Goal: Task Accomplishment & Management: Use online tool/utility

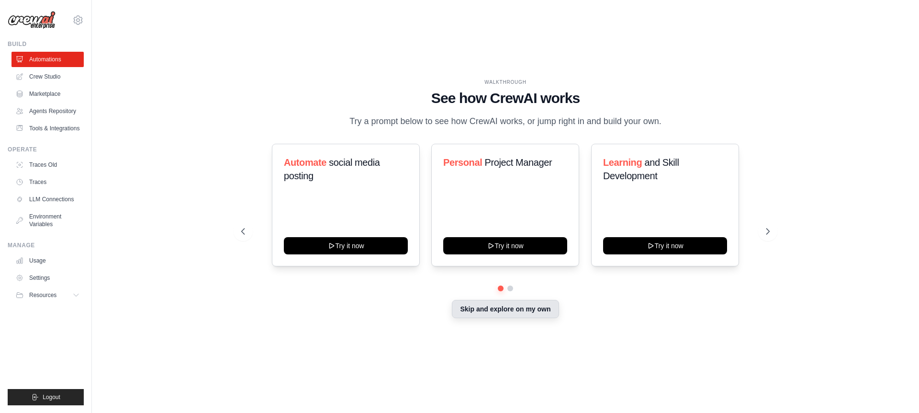
click at [526, 313] on button "Skip and explore on my own" at bounding box center [505, 309] width 107 height 18
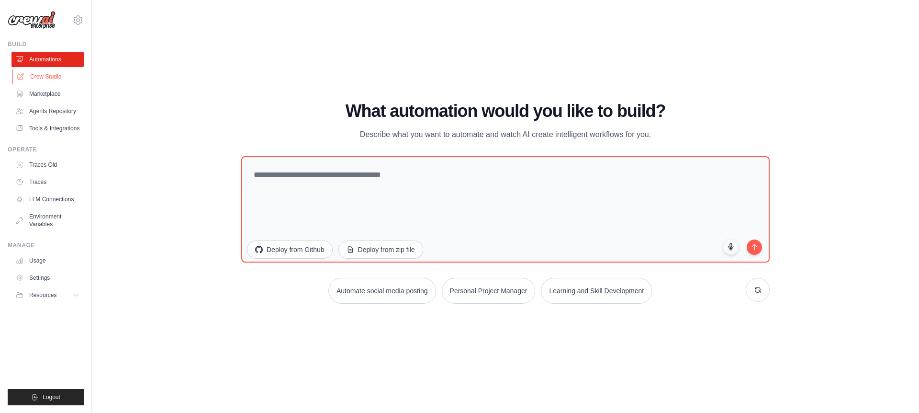
click at [48, 79] on link "Crew Studio" at bounding box center [48, 76] width 72 height 15
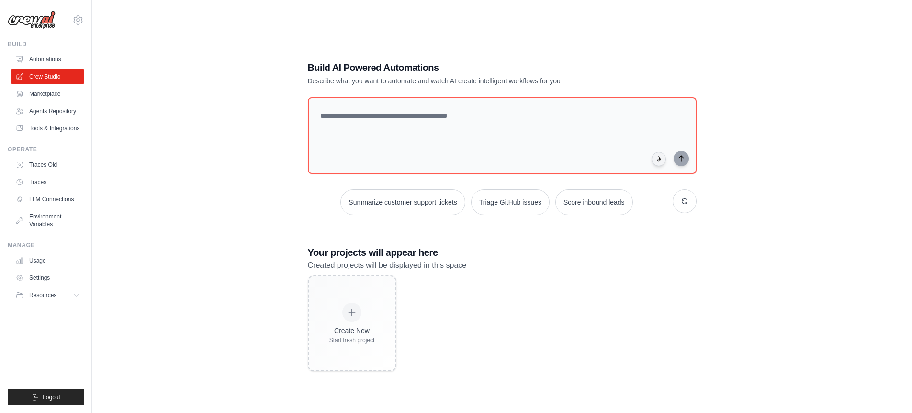
click at [193, 115] on div "Build AI Powered Automations Describe what you want to automate and watch AI cr…" at bounding box center [502, 216] width 790 height 413
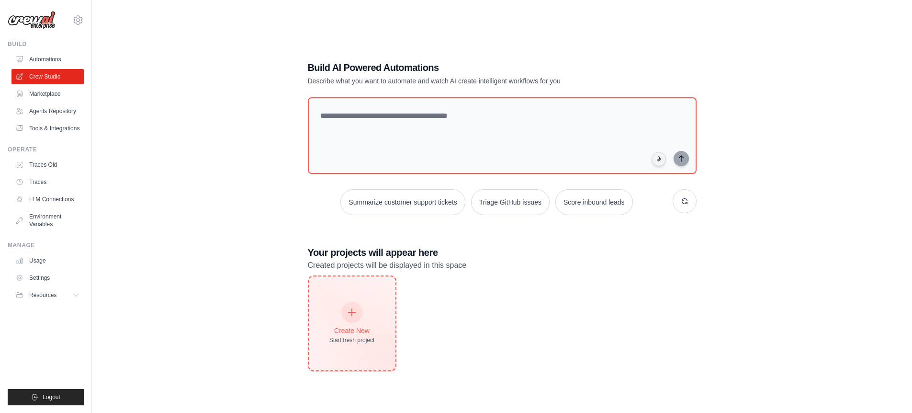
click at [352, 320] on div at bounding box center [351, 312] width 21 height 21
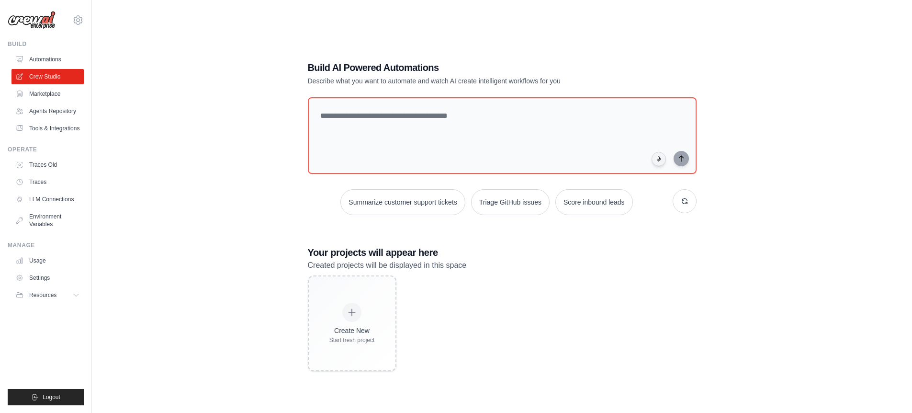
click at [798, 287] on div "Build AI Powered Automations Describe what you want to automate and watch AI cr…" at bounding box center [502, 216] width 790 height 413
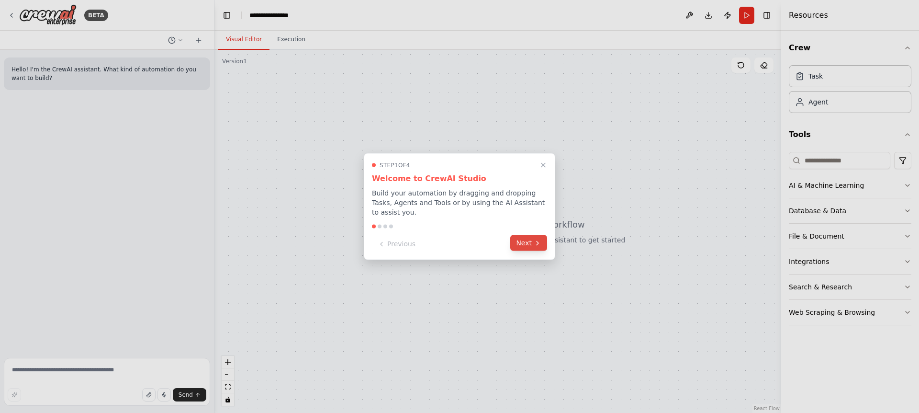
click at [518, 239] on button "Next" at bounding box center [528, 243] width 37 height 16
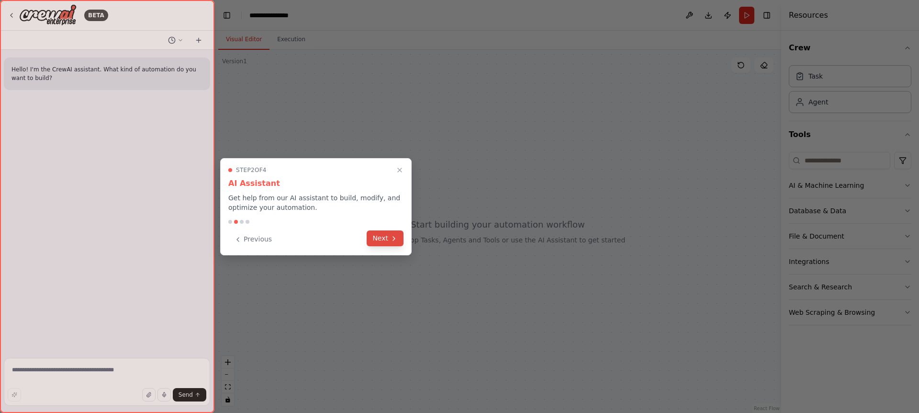
click at [375, 238] on button "Next" at bounding box center [385, 238] width 37 height 16
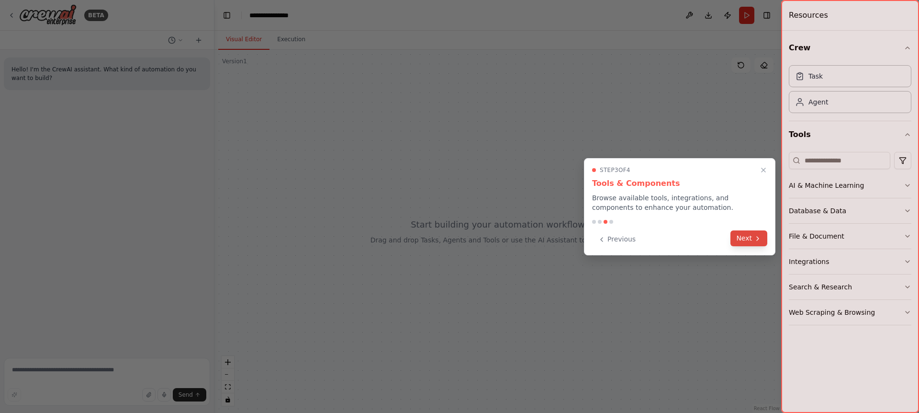
click at [748, 239] on button "Next" at bounding box center [749, 238] width 37 height 16
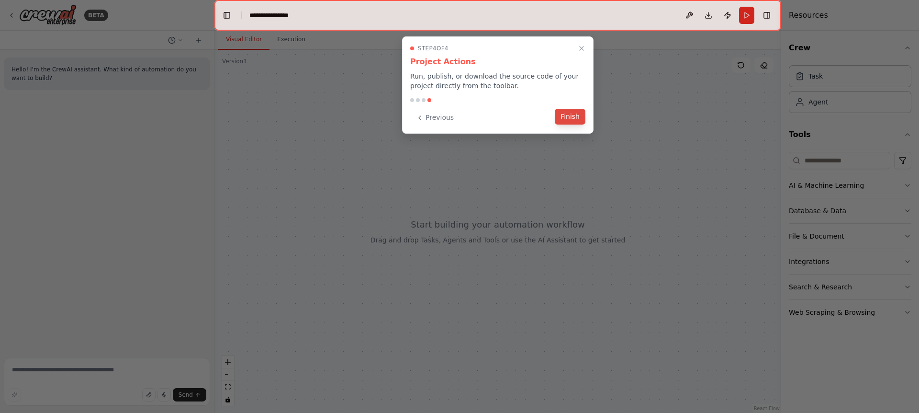
click at [578, 121] on button "Finish" at bounding box center [570, 117] width 31 height 16
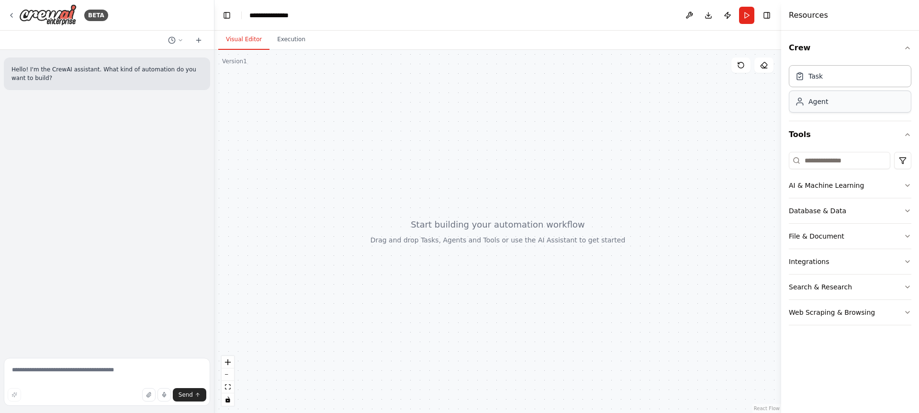
click at [851, 95] on div "Agent" at bounding box center [850, 102] width 123 height 22
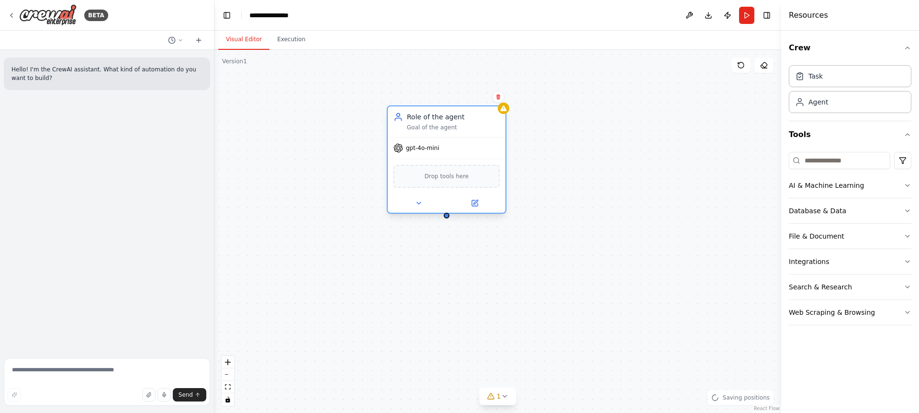
drag, startPoint x: 520, startPoint y: 172, endPoint x: 475, endPoint y: 122, distance: 67.8
click at [475, 122] on div "Role of the agent Goal of the agent" at bounding box center [453, 121] width 93 height 19
click at [468, 178] on div "Drop tools here" at bounding box center [447, 176] width 106 height 23
click at [442, 172] on span "Drop tools here" at bounding box center [447, 176] width 45 height 10
click at [415, 203] on icon at bounding box center [419, 203] width 8 height 8
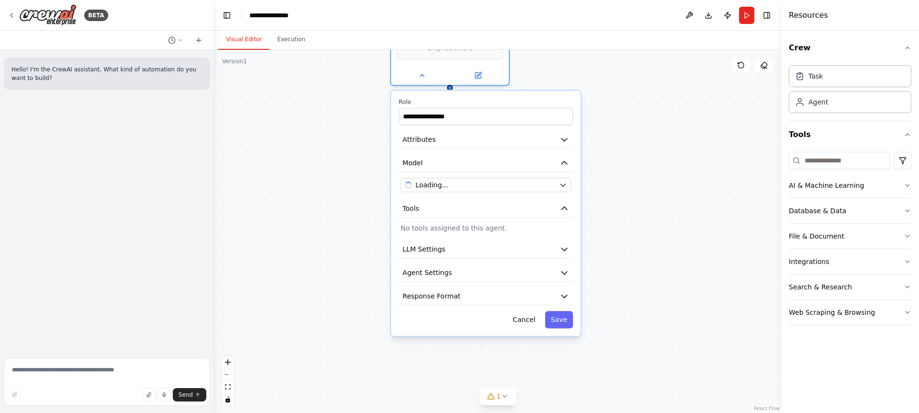
drag, startPoint x: 627, startPoint y: 303, endPoint x: 630, endPoint y: 159, distance: 143.7
click at [630, 159] on div "**********" at bounding box center [498, 231] width 567 height 363
click at [420, 72] on icon at bounding box center [423, 73] width 8 height 8
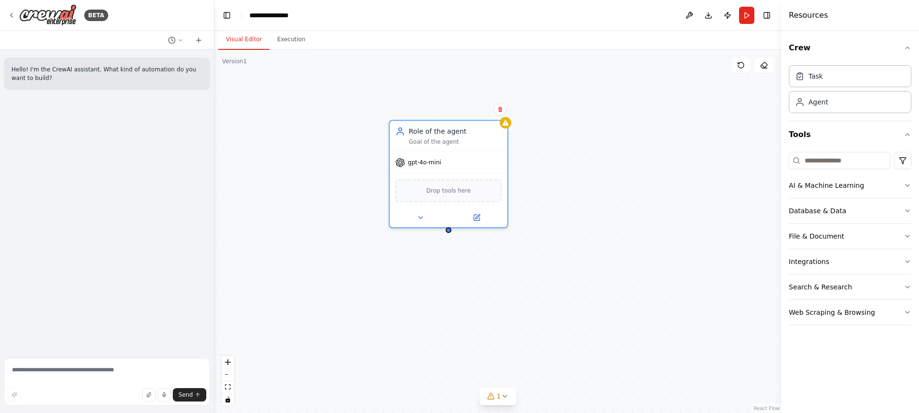
drag, startPoint x: 636, startPoint y: 118, endPoint x: 636, endPoint y: 255, distance: 137.4
click at [635, 260] on div "Role of the agent Goal of the agent gpt-4o-mini Drop tools here" at bounding box center [498, 231] width 567 height 363
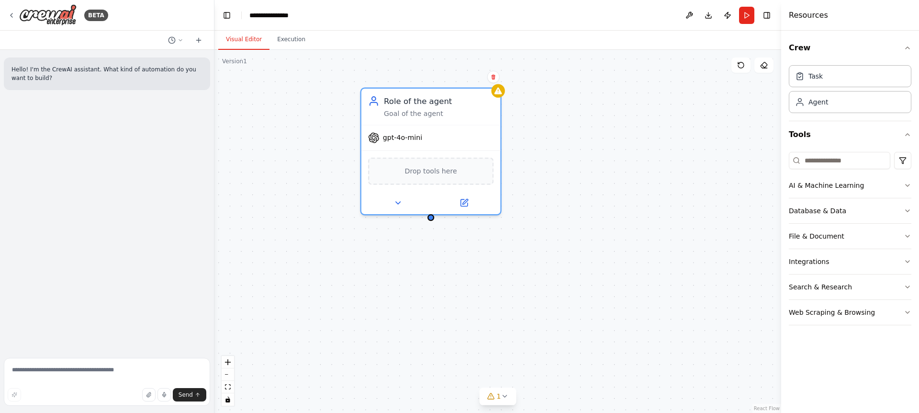
drag, startPoint x: 595, startPoint y: 238, endPoint x: 601, endPoint y: 232, distance: 8.1
click at [601, 232] on div "Role of the agent Goal of the agent gpt-4o-mini Drop tools here" at bounding box center [498, 231] width 567 height 363
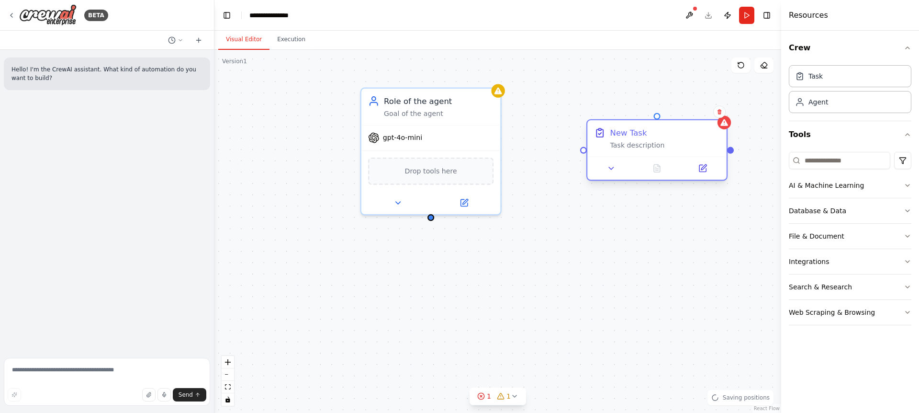
drag, startPoint x: 689, startPoint y: 145, endPoint x: 661, endPoint y: 131, distance: 30.4
click at [661, 131] on div "New Task" at bounding box center [666, 132] width 110 height 11
click at [601, 170] on button at bounding box center [611, 167] width 39 height 13
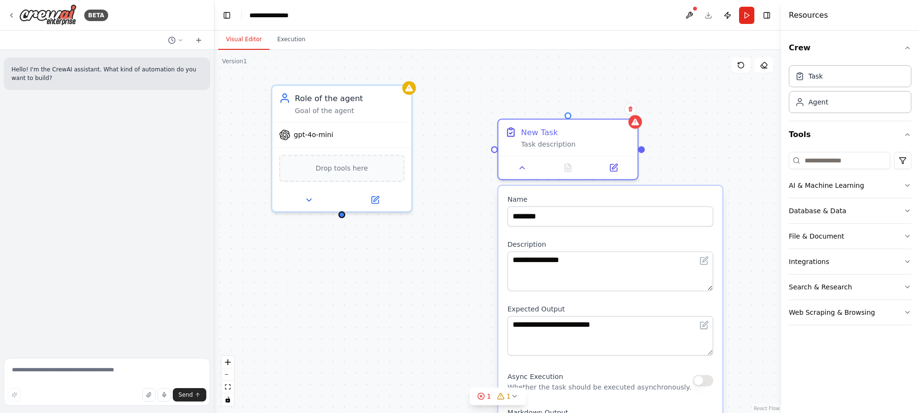
drag, startPoint x: 540, startPoint y: 283, endPoint x: 454, endPoint y: 290, distance: 86.0
click at [454, 290] on div "**********" at bounding box center [498, 231] width 567 height 363
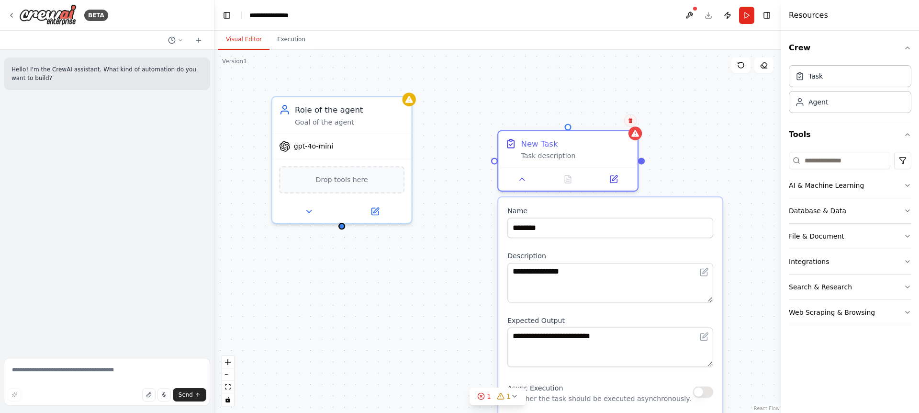
click at [627, 122] on button at bounding box center [630, 120] width 12 height 12
click at [598, 121] on button "Confirm" at bounding box center [604, 119] width 34 height 11
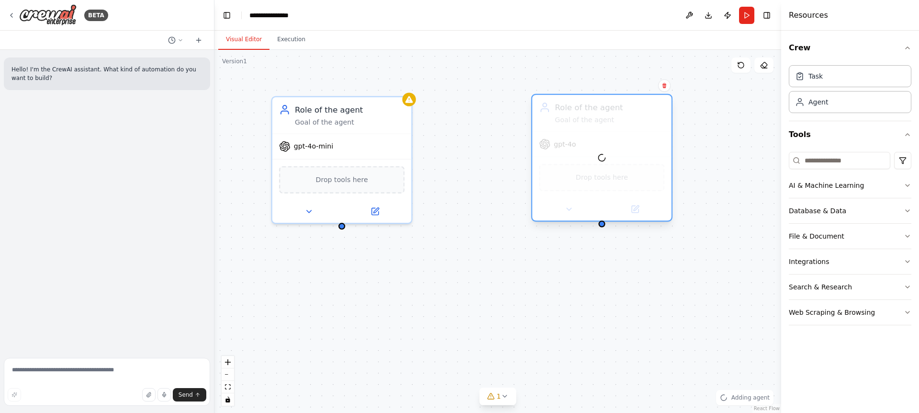
drag, startPoint x: 690, startPoint y: 142, endPoint x: 610, endPoint y: 107, distance: 87.1
click at [610, 107] on div at bounding box center [601, 157] width 139 height 125
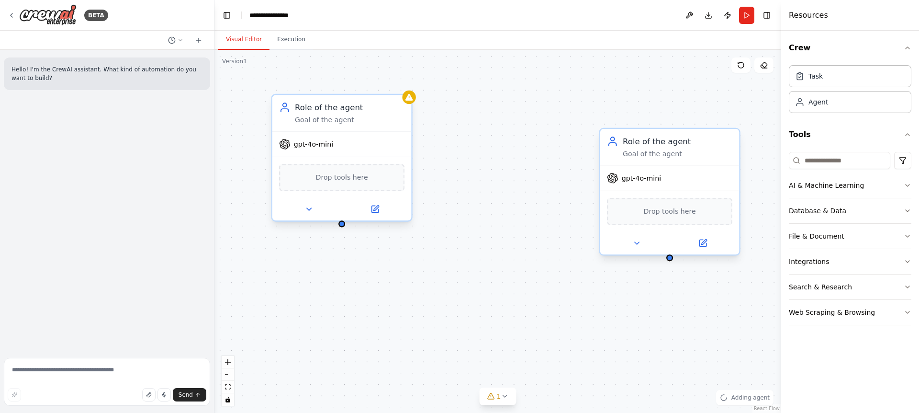
click at [336, 110] on div "Role of the agent" at bounding box center [350, 107] width 110 height 11
click at [338, 108] on div "Role of the agent" at bounding box center [350, 107] width 110 height 11
click at [351, 113] on div "Role of the agent Goal of the agent" at bounding box center [350, 113] width 110 height 23
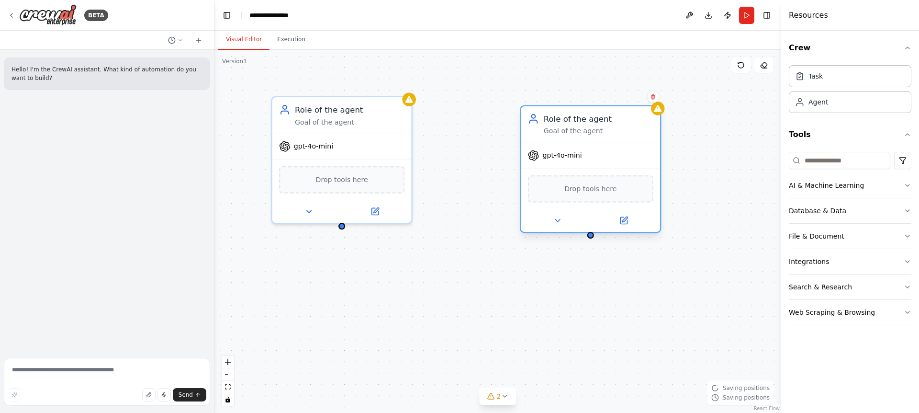
drag, startPoint x: 626, startPoint y: 130, endPoint x: 552, endPoint y: 106, distance: 78.1
click at [552, 106] on div "Role of the agent Goal of the agent" at bounding box center [590, 124] width 139 height 36
click at [344, 226] on div at bounding box center [342, 223] width 7 height 7
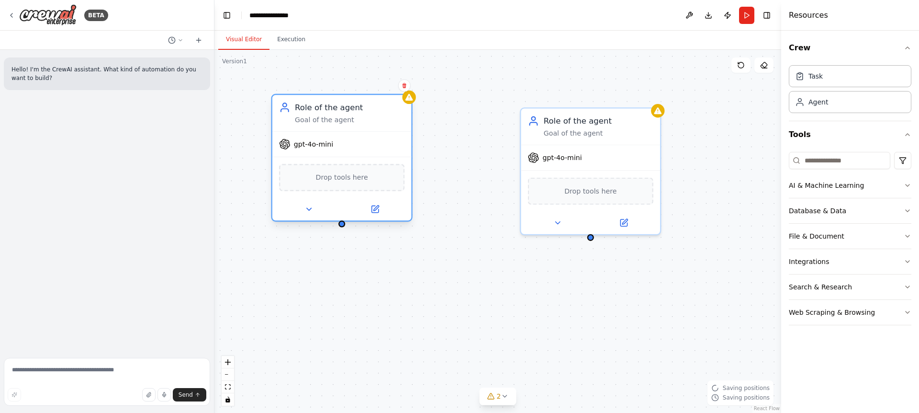
click at [340, 222] on div at bounding box center [342, 223] width 7 height 7
click at [310, 211] on icon at bounding box center [309, 208] width 9 height 9
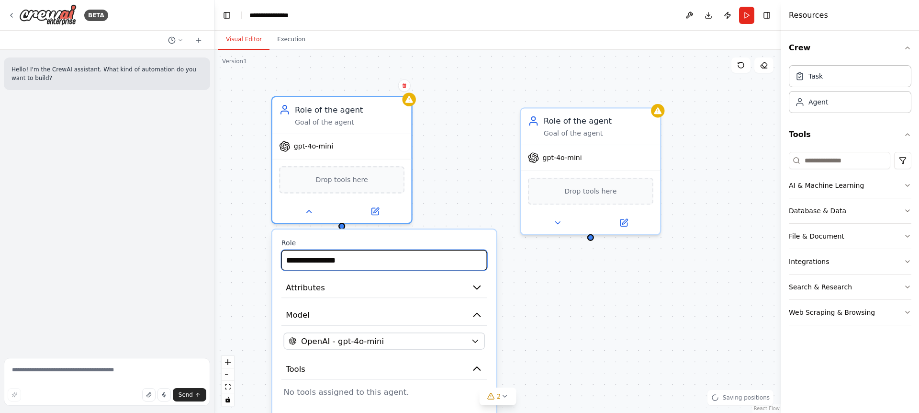
drag, startPoint x: 367, startPoint y: 262, endPoint x: 265, endPoint y: 261, distance: 102.0
click at [265, 261] on div "**********" at bounding box center [498, 231] width 567 height 363
type input "****"
type input "**********"
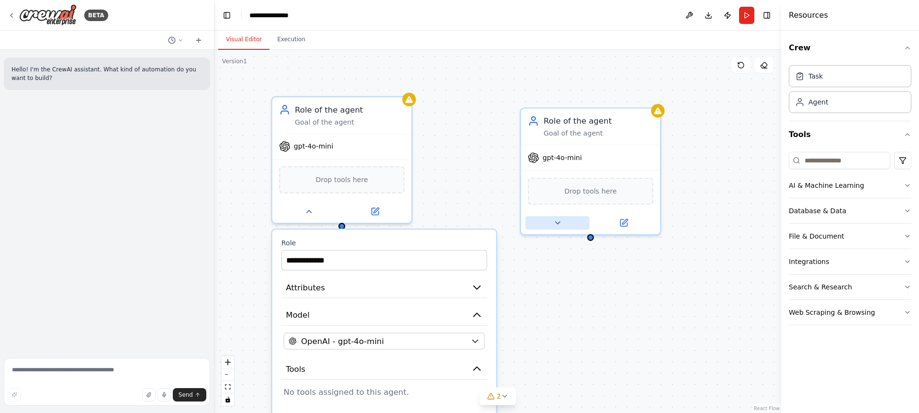
click at [555, 218] on icon at bounding box center [557, 222] width 9 height 9
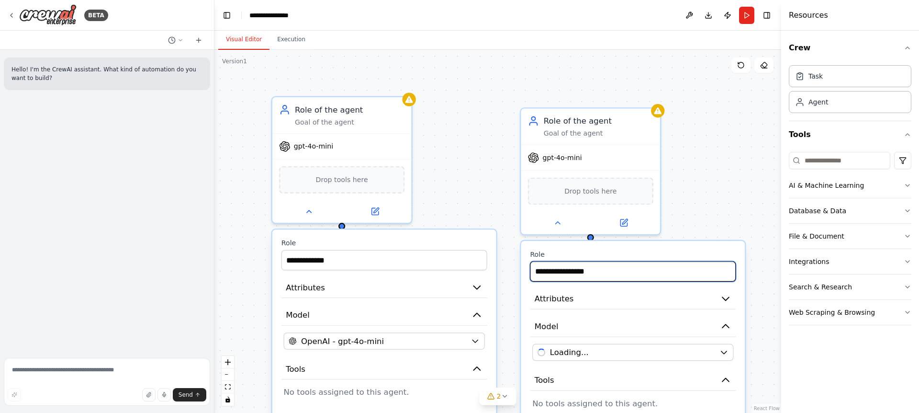
click at [602, 272] on input "**********" at bounding box center [633, 271] width 206 height 21
type input "**********"
click at [453, 190] on div "**********" at bounding box center [498, 231] width 567 height 363
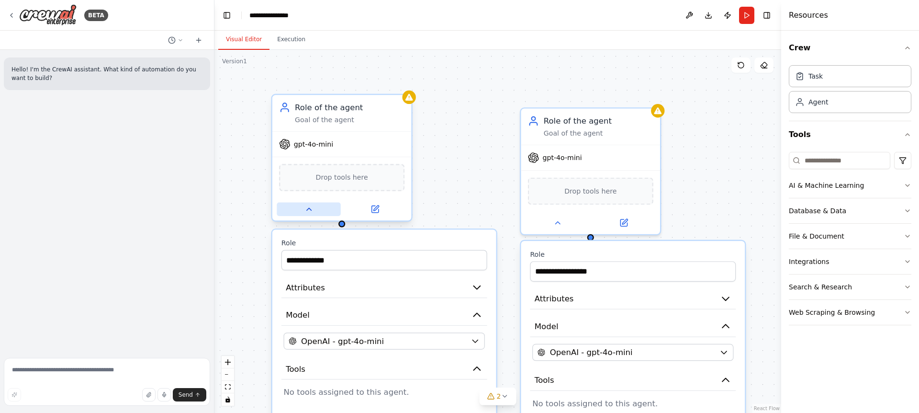
click at [307, 208] on icon at bounding box center [309, 208] width 9 height 9
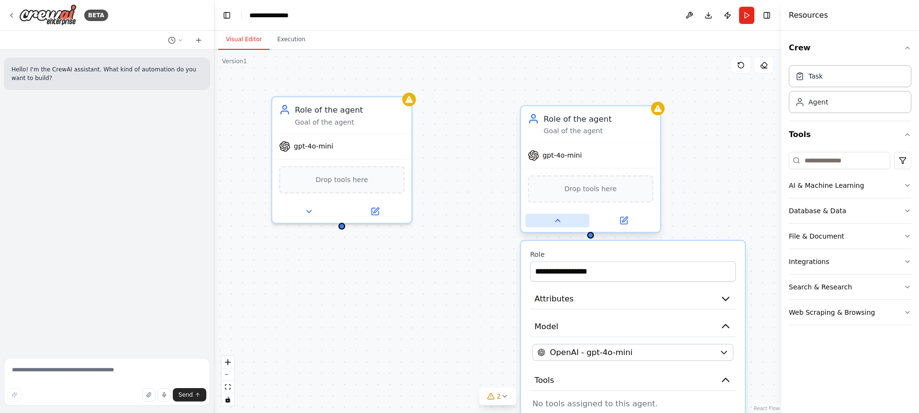
click at [548, 221] on button at bounding box center [558, 220] width 64 height 13
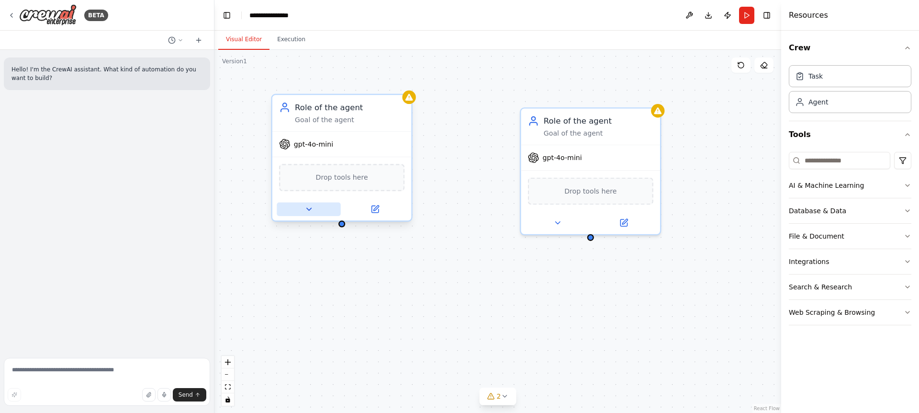
click at [305, 209] on icon at bounding box center [309, 208] width 9 height 9
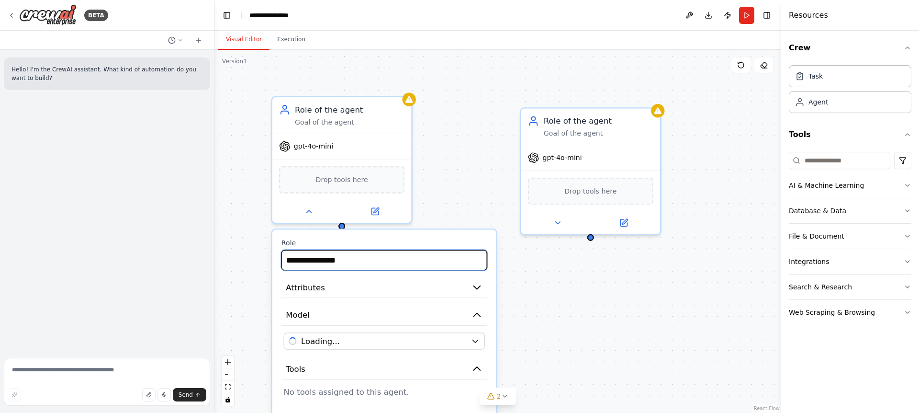
click at [386, 256] on input "**********" at bounding box center [385, 260] width 206 height 21
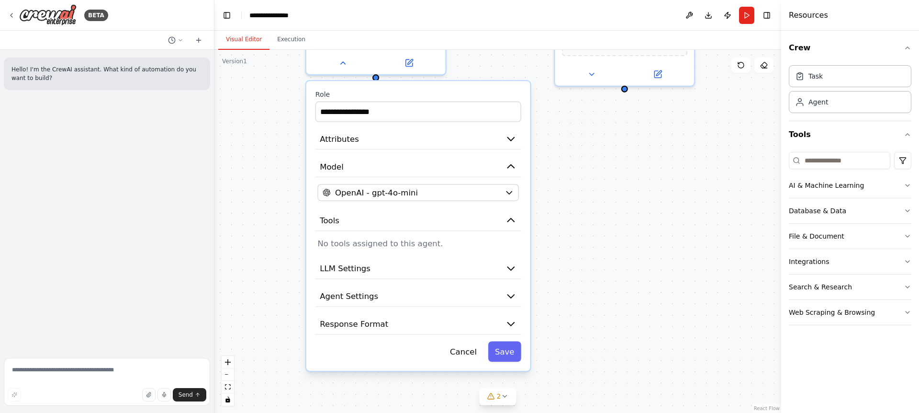
drag, startPoint x: 553, startPoint y: 318, endPoint x: 586, endPoint y: 178, distance: 144.1
click at [588, 177] on div "**********" at bounding box center [498, 231] width 567 height 363
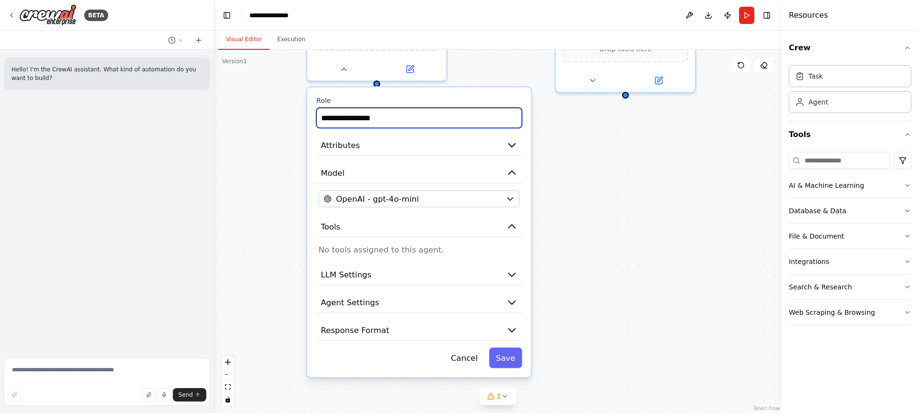
click at [396, 114] on input "**********" at bounding box center [420, 118] width 206 height 21
type input "**********"
click at [503, 362] on button "Save" at bounding box center [505, 358] width 33 height 21
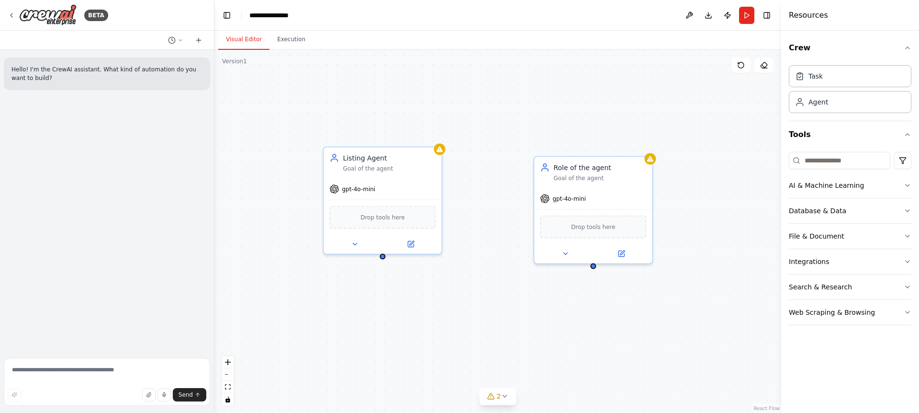
drag, startPoint x: 603, startPoint y: 203, endPoint x: 579, endPoint y: 341, distance: 140.5
click at [579, 341] on div "Listing Agent Goal of the agent gpt-4o-mini Drop tools here Role of the agent G…" at bounding box center [498, 231] width 567 height 363
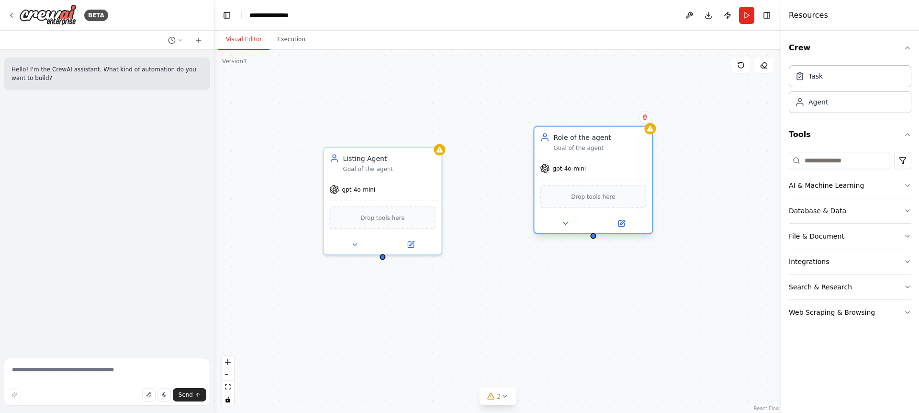
drag, startPoint x: 613, startPoint y: 168, endPoint x: 612, endPoint y: 134, distance: 33.5
click at [612, 134] on div "Role of the agent" at bounding box center [600, 138] width 93 height 10
click at [559, 220] on button at bounding box center [565, 223] width 54 height 11
click at [612, 268] on input "**********" at bounding box center [629, 266] width 174 height 17
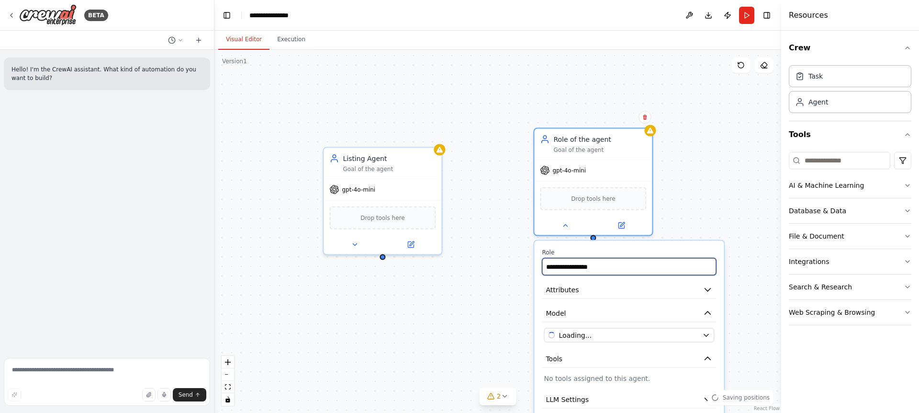
click at [612, 268] on input "**********" at bounding box center [629, 266] width 174 height 17
type input "**********"
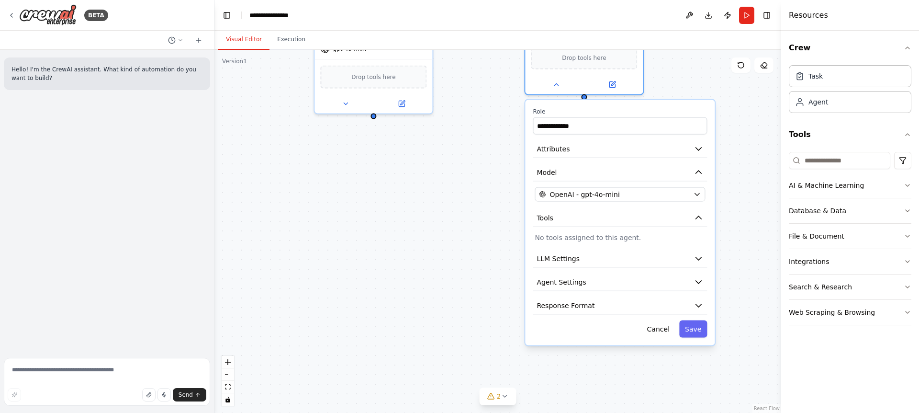
drag, startPoint x: 740, startPoint y: 344, endPoint x: 724, endPoint y: 200, distance: 145.0
click at [726, 193] on div "**********" at bounding box center [498, 231] width 567 height 363
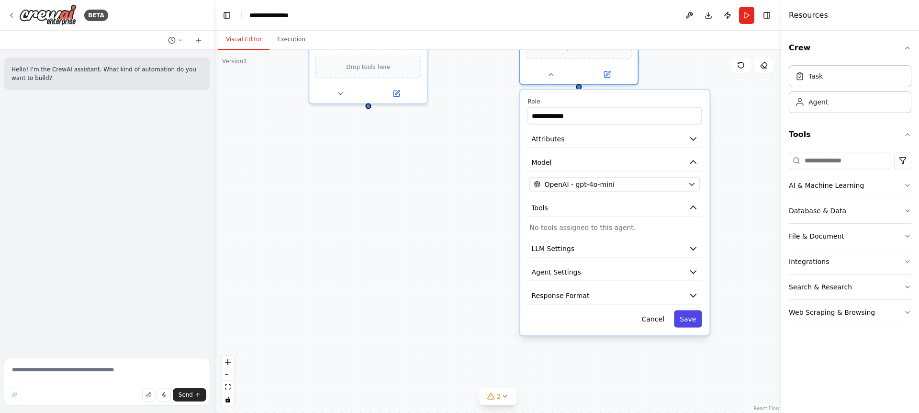
click at [686, 324] on button "Save" at bounding box center [688, 318] width 28 height 17
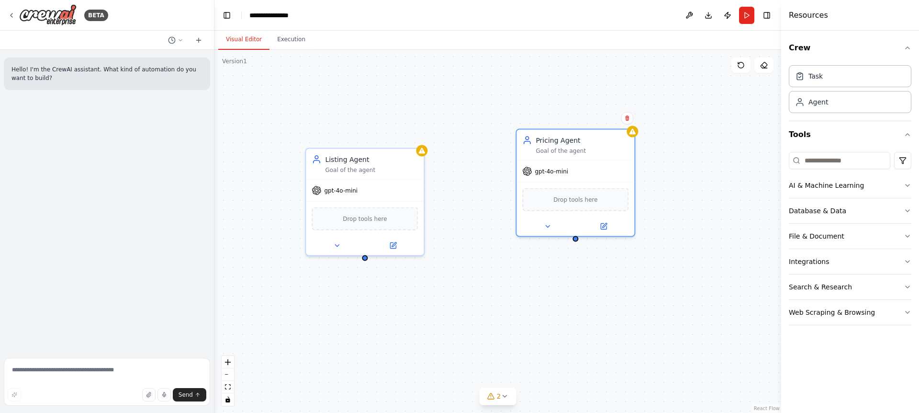
drag, startPoint x: 563, startPoint y: 161, endPoint x: 560, endPoint y: 313, distance: 151.8
click at [560, 313] on div "Listing Agent Goal of the agent gpt-4o-mini Drop tools here Pricing Agent Goal …" at bounding box center [498, 231] width 567 height 363
drag, startPoint x: 365, startPoint y: 256, endPoint x: 576, endPoint y: 236, distance: 212.1
click at [576, 236] on div "Listing Agent Goal of the agent gpt-4o-mini Drop tools here Pricing Agent Goal …" at bounding box center [416, 272] width 567 height 363
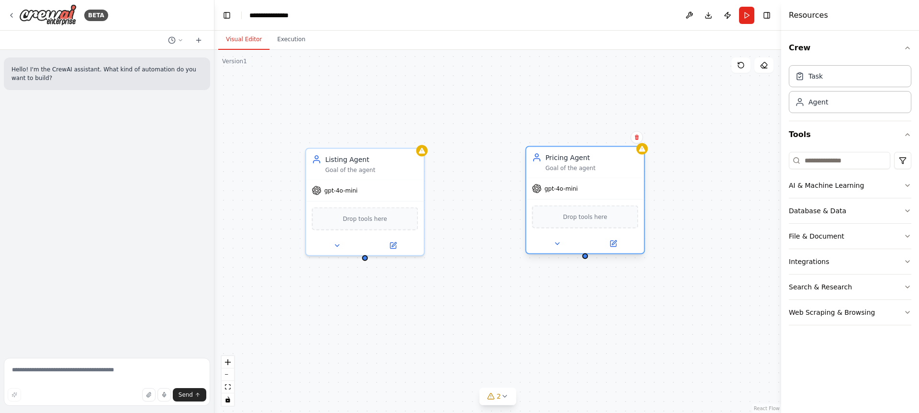
drag, startPoint x: 590, startPoint y: 136, endPoint x: 596, endPoint y: 155, distance: 19.1
click at [596, 155] on div "Pricing Agent" at bounding box center [591, 158] width 93 height 10
drag, startPoint x: 365, startPoint y: 255, endPoint x: 539, endPoint y: 157, distance: 199.0
click at [539, 157] on div "Listing Agent Goal of the agent gpt-4o-mini Drop tools here Pricing Agent Goal …" at bounding box center [416, 272] width 567 height 363
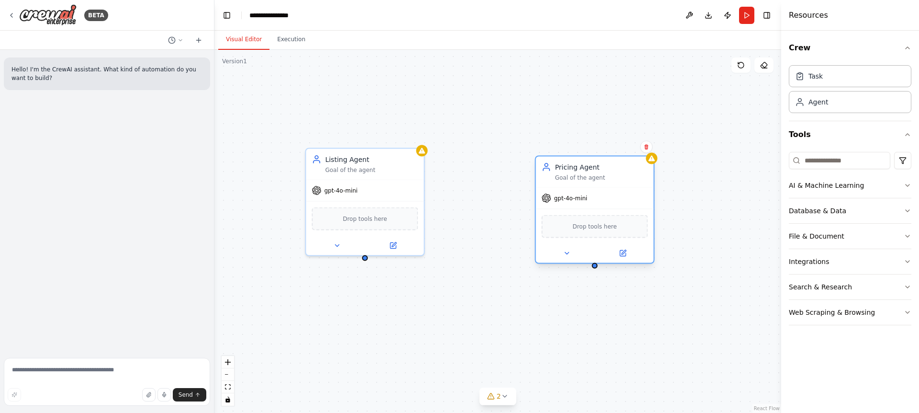
drag, startPoint x: 577, startPoint y: 167, endPoint x: 581, endPoint y: 173, distance: 7.3
click at [581, 173] on div "Pricing Agent Goal of the agent" at bounding box center [601, 171] width 93 height 19
click at [392, 240] on icon at bounding box center [393, 244] width 8 height 8
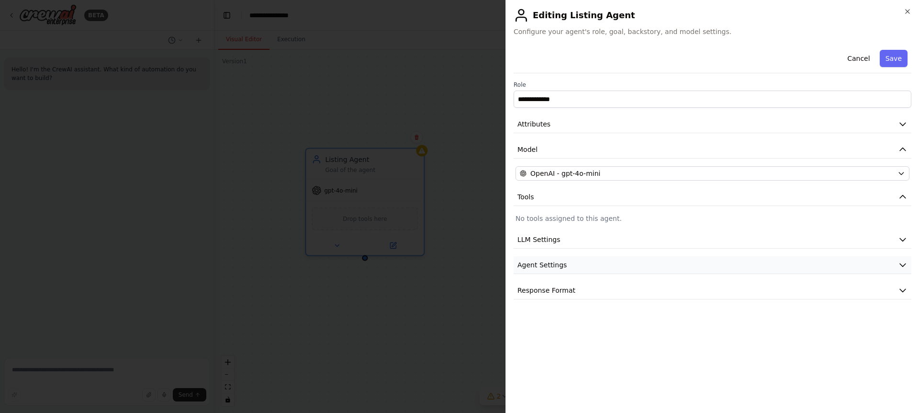
click at [550, 267] on span "Agent Settings" at bounding box center [542, 265] width 49 height 10
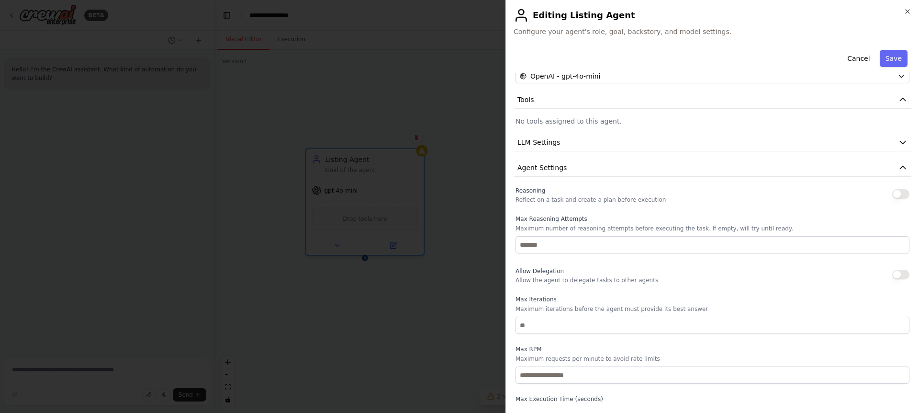
scroll to position [44, 0]
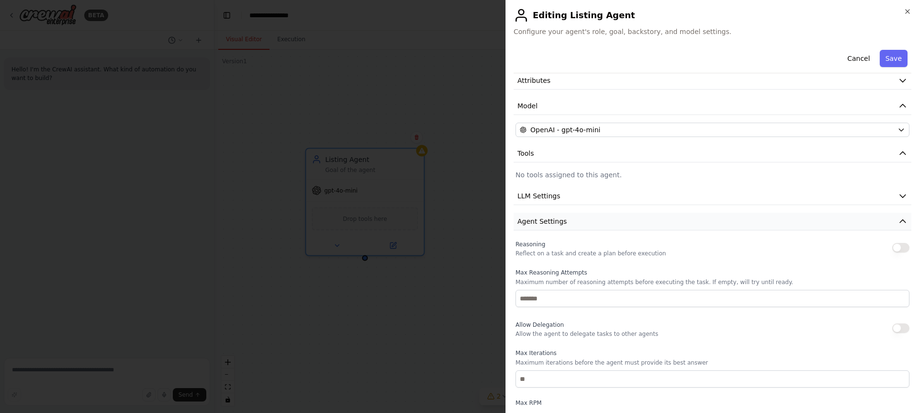
click at [589, 222] on button "Agent Settings" at bounding box center [713, 222] width 398 height 18
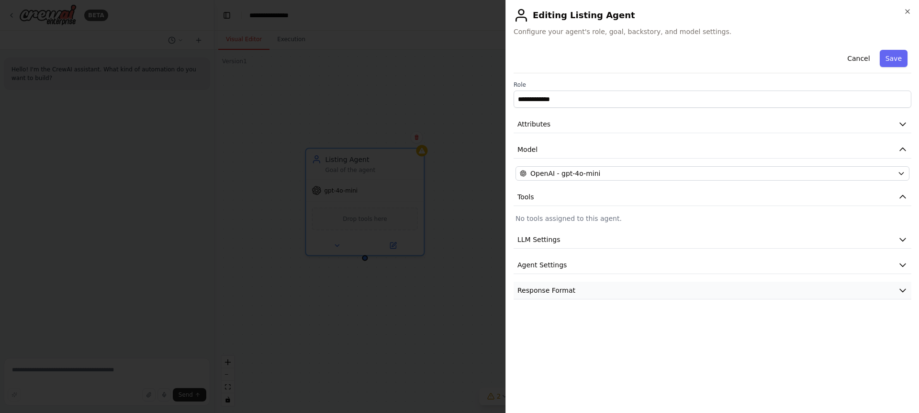
click at [608, 294] on button "Response Format" at bounding box center [713, 291] width 398 height 18
click at [632, 288] on button "Response Format" at bounding box center [713, 291] width 398 height 18
click at [627, 226] on div "**********" at bounding box center [713, 172] width 398 height 253
click at [626, 236] on button "LLM Settings" at bounding box center [713, 240] width 398 height 18
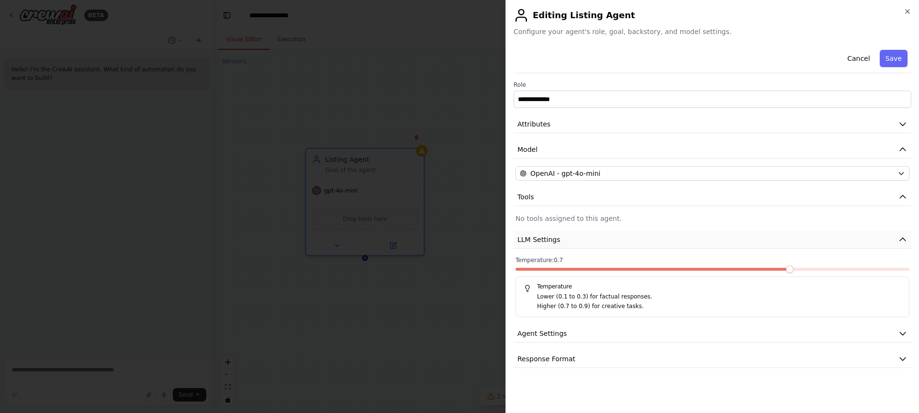
click at [626, 237] on button "LLM Settings" at bounding box center [713, 240] width 398 height 18
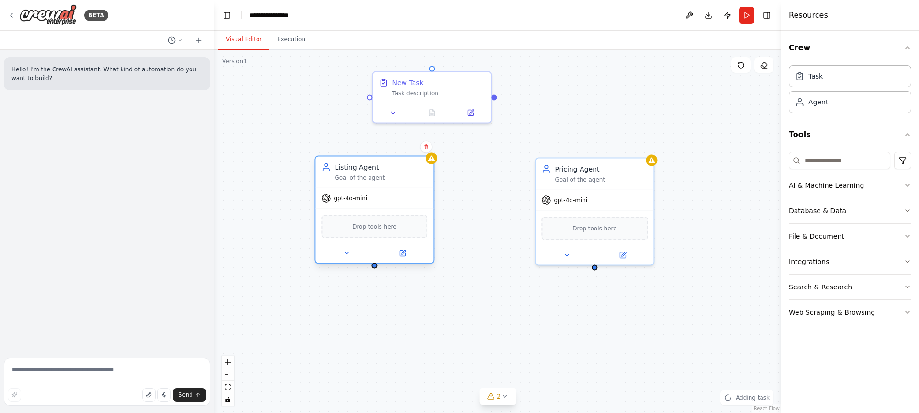
drag, startPoint x: 373, startPoint y: 157, endPoint x: 387, endPoint y: 175, distance: 22.8
click at [387, 175] on div "Listing Agent Goal of the agent" at bounding box center [381, 171] width 93 height 19
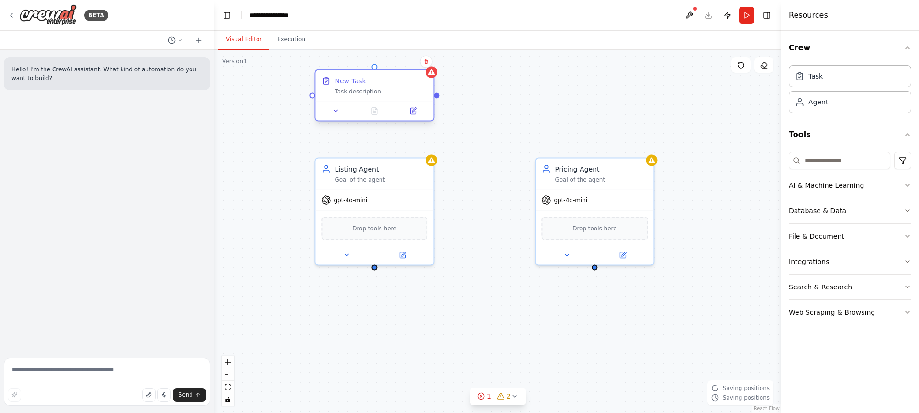
drag, startPoint x: 430, startPoint y: 79, endPoint x: 376, endPoint y: 76, distance: 53.7
click at [376, 76] on div "New Task" at bounding box center [381, 81] width 93 height 10
drag, startPoint x: 435, startPoint y: 94, endPoint x: 373, endPoint y: 268, distance: 184.6
click at [373, 268] on div "Listing Agent Goal of the agent gpt-4o-mini Drop tools here Pricing Agent Goal …" at bounding box center [498, 231] width 567 height 363
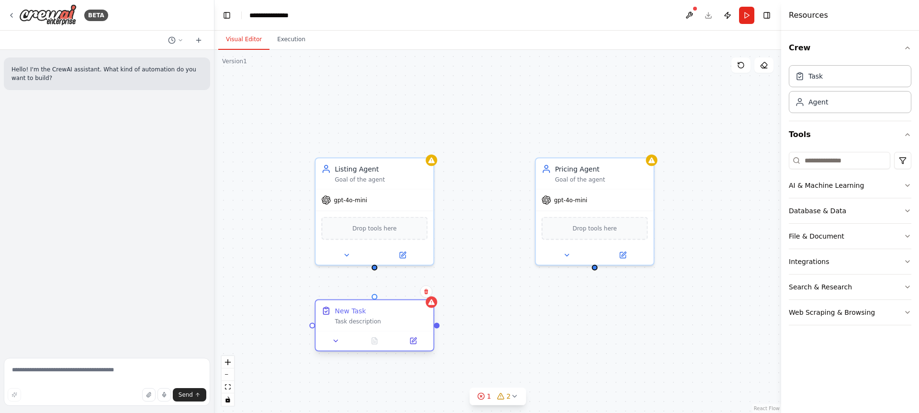
drag, startPoint x: 385, startPoint y: 82, endPoint x: 385, endPoint y: 310, distance: 227.9
click at [385, 310] on div "New Task" at bounding box center [381, 311] width 93 height 10
drag, startPoint x: 373, startPoint y: 298, endPoint x: 376, endPoint y: 261, distance: 36.5
click at [376, 261] on div "Listing Agent Goal of the agent gpt-4o-mini Drop tools here Pricing Agent Goal …" at bounding box center [416, 272] width 567 height 363
drag, startPoint x: 373, startPoint y: 264, endPoint x: 377, endPoint y: 295, distance: 30.9
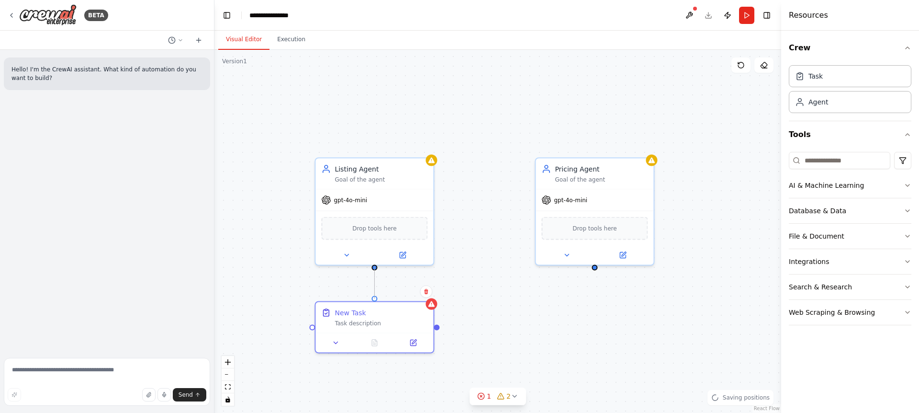
click at [377, 295] on div "Listing Agent Goal of the agent gpt-4o-mini Drop tools here Pricing Agent Goal …" at bounding box center [498, 231] width 567 height 363
drag, startPoint x: 373, startPoint y: 263, endPoint x: 313, endPoint y: 323, distance: 84.3
click at [313, 323] on div ".deletable-edge-delete-btn { width: 20px; height: 20px; border: 0px solid #ffff…" at bounding box center [498, 231] width 567 height 363
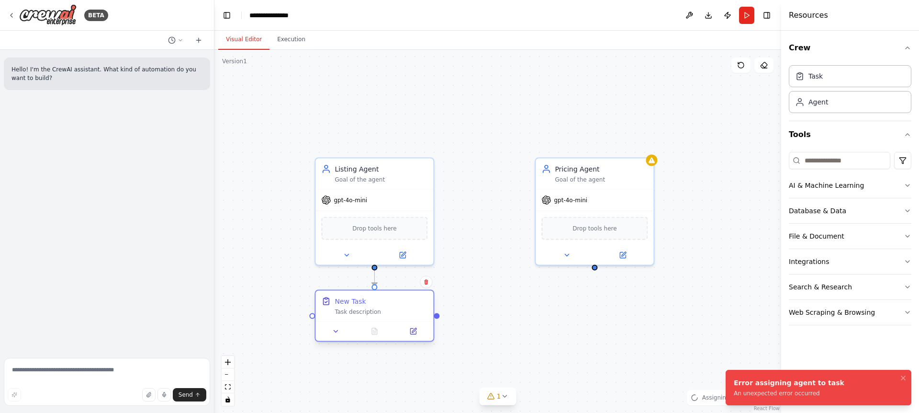
drag, startPoint x: 383, startPoint y: 317, endPoint x: 385, endPoint y: 304, distance: 13.2
click at [385, 304] on div "New Task Task description" at bounding box center [381, 305] width 93 height 19
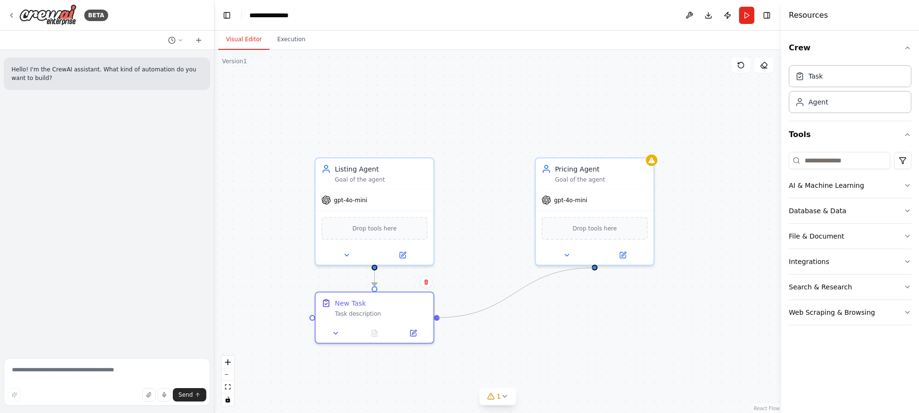
drag, startPoint x: 438, startPoint y: 317, endPoint x: 594, endPoint y: 268, distance: 163.6
click at [594, 268] on div ".deletable-edge-delete-btn { width: 20px; height: 20px; border: 0px solid #ffff…" at bounding box center [498, 231] width 567 height 363
drag, startPoint x: 597, startPoint y: 253, endPoint x: 592, endPoint y: 260, distance: 8.5
click at [592, 260] on div at bounding box center [595, 253] width 118 height 19
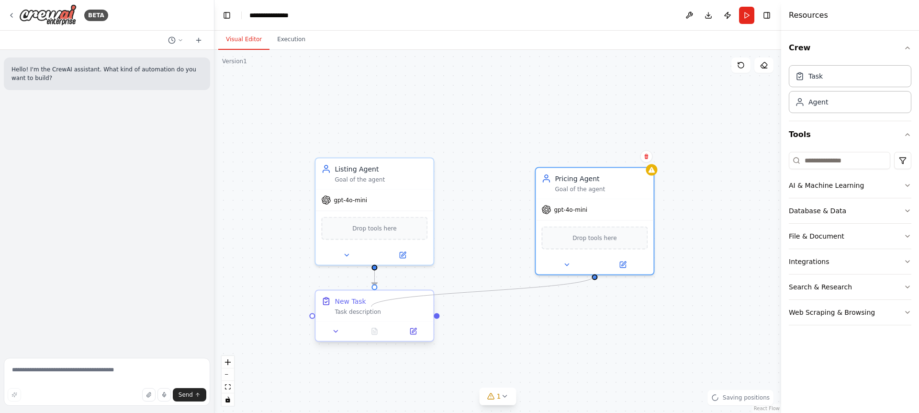
drag, startPoint x: 594, startPoint y: 275, endPoint x: 372, endPoint y: 306, distance: 224.9
click at [372, 306] on div "Listing Agent Goal of the agent gpt-4o-mini Drop tools here Pricing Agent Goal …" at bounding box center [416, 272] width 567 height 363
drag, startPoint x: 593, startPoint y: 276, endPoint x: 438, endPoint y: 316, distance: 159.8
click at [438, 316] on div ".deletable-edge-delete-btn { width: 20px; height: 20px; border: 0px solid #ffff…" at bounding box center [498, 231] width 567 height 363
click at [466, 331] on div ".deletable-edge-delete-btn { width: 20px; height: 20px; border: 0px solid #ffff…" at bounding box center [498, 231] width 567 height 363
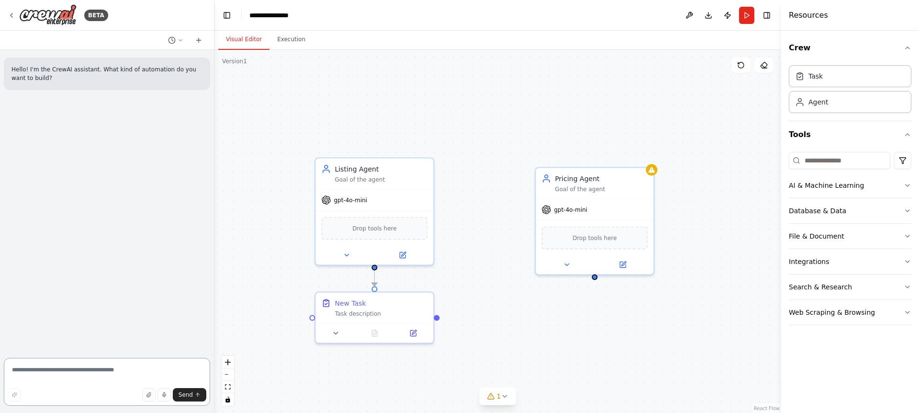
click at [111, 376] on textarea at bounding box center [107, 382] width 206 height 48
type textarea "**"
